Goal: Task Accomplishment & Management: Manage account settings

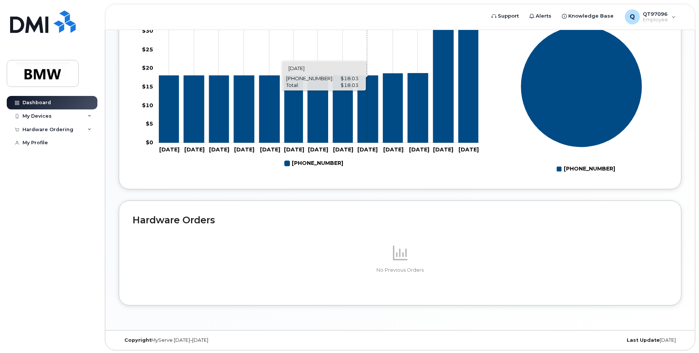
scroll to position [324, 0]
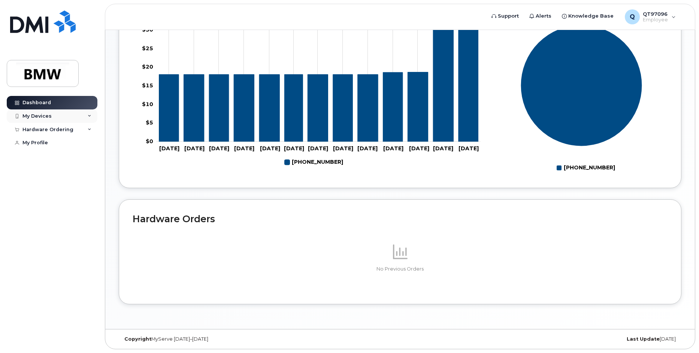
click at [86, 115] on div "My Devices" at bounding box center [52, 115] width 91 height 13
click at [91, 172] on icon at bounding box center [90, 170] width 4 height 4
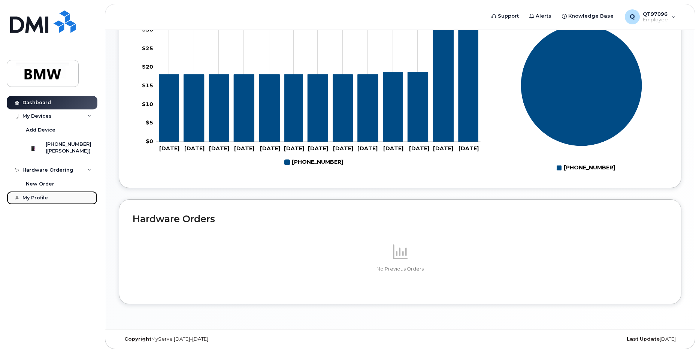
click at [46, 201] on div "My Profile" at bounding box center [34, 198] width 25 height 6
